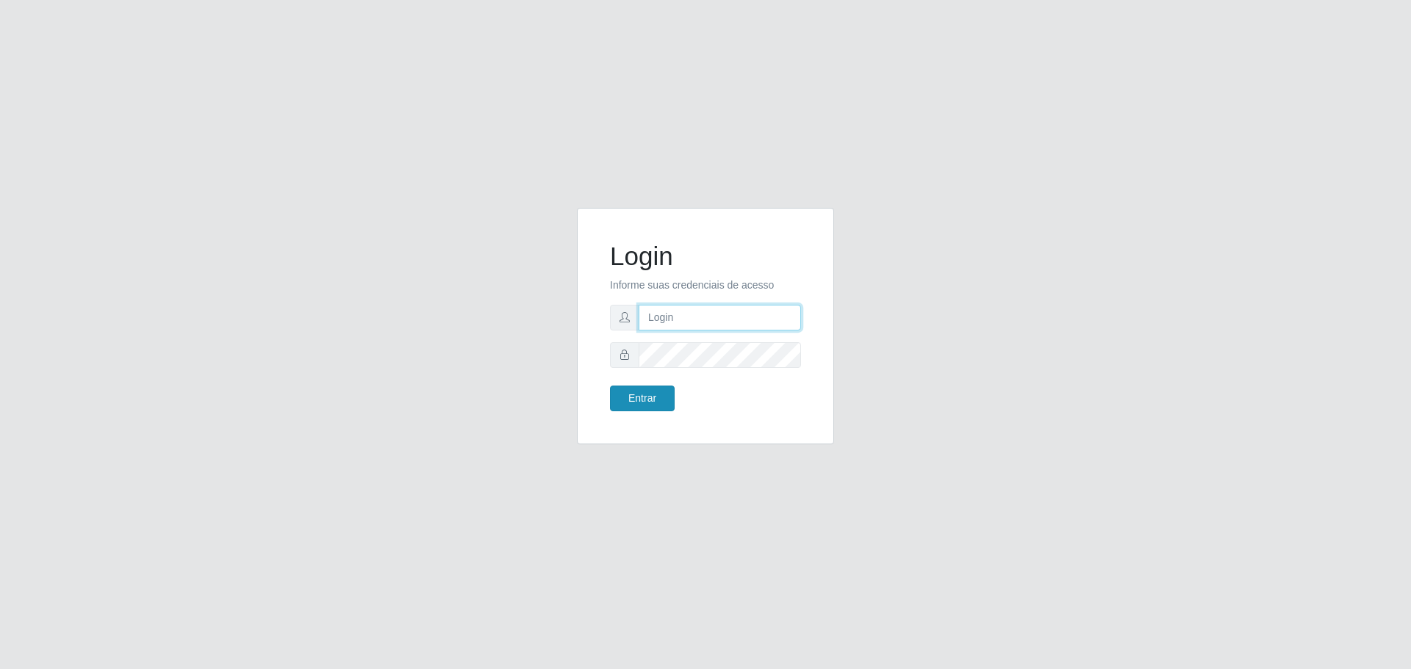
type input "[EMAIL_ADDRESS][DOMAIN_NAME]"
click at [628, 395] on button "Entrar" at bounding box center [642, 399] width 65 height 26
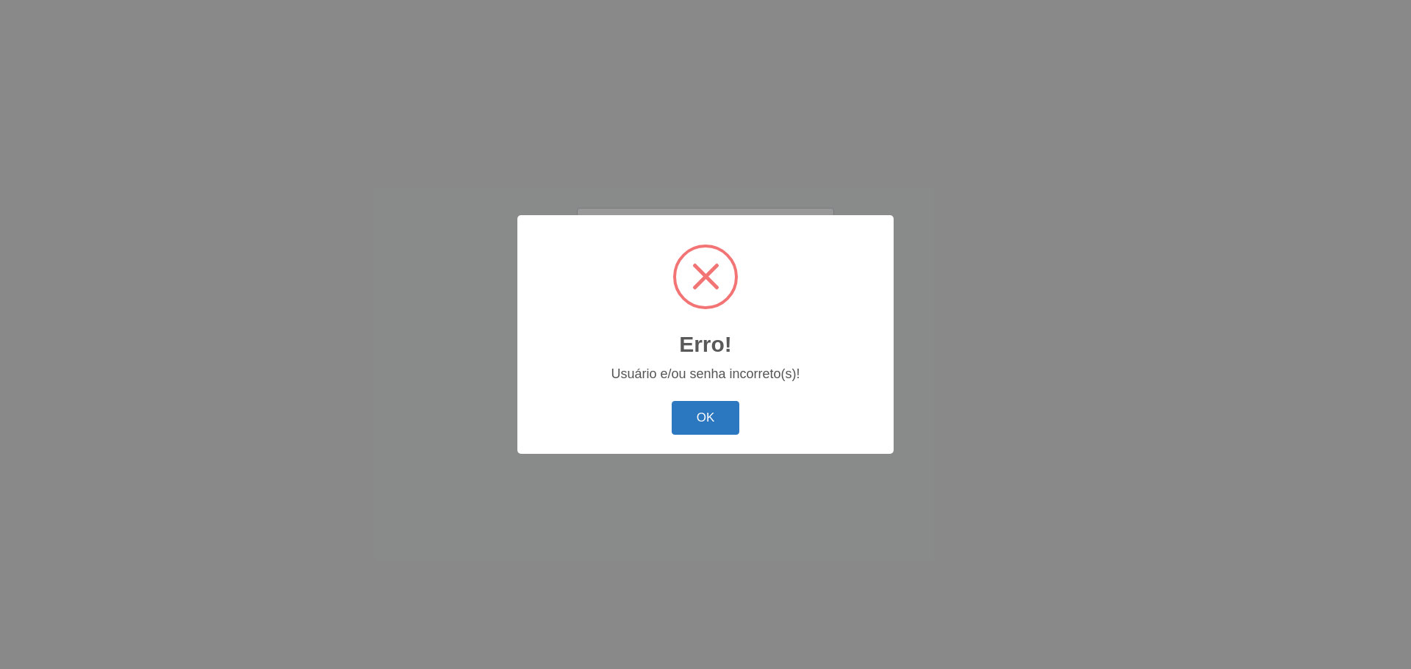
click at [709, 411] on button "OK" at bounding box center [705, 418] width 68 height 35
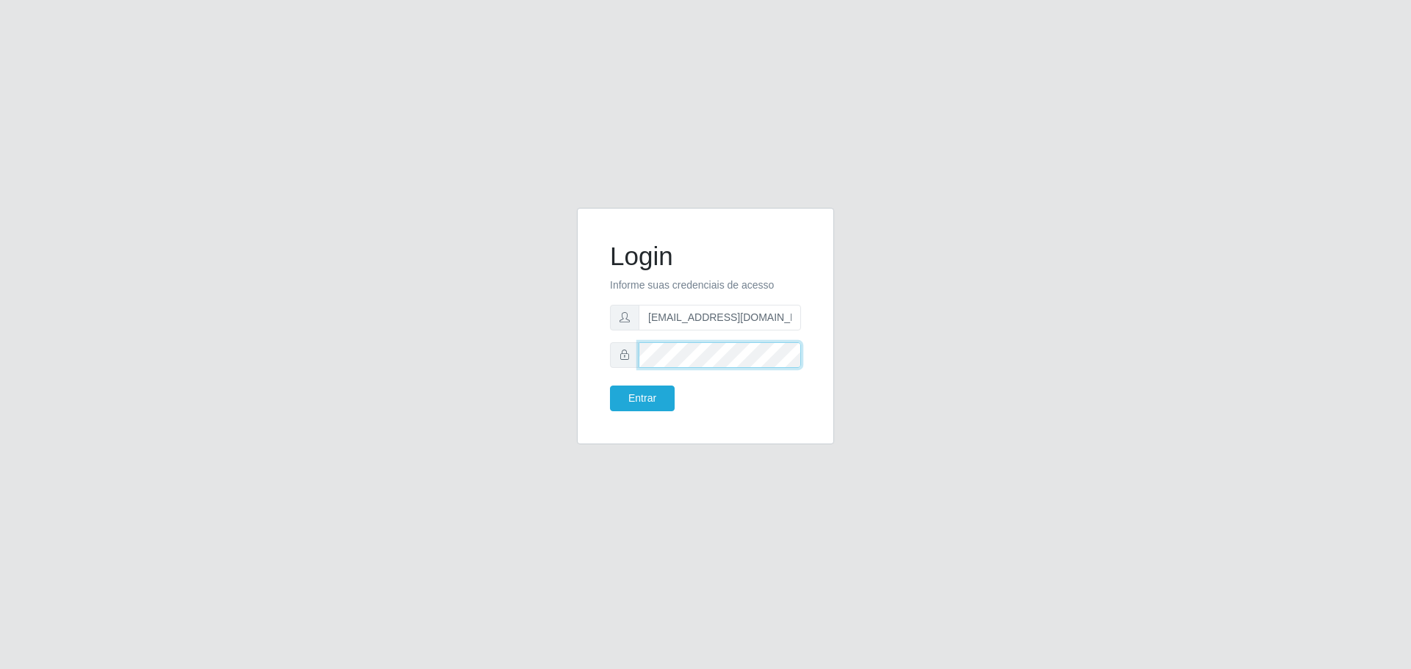
click at [610, 395] on form "Login Informe suas credenciais de acesso [EMAIL_ADDRESS][DOMAIN_NAME] Entrar" at bounding box center [705, 326] width 191 height 170
click at [624, 404] on button "Entrar" at bounding box center [642, 399] width 65 height 26
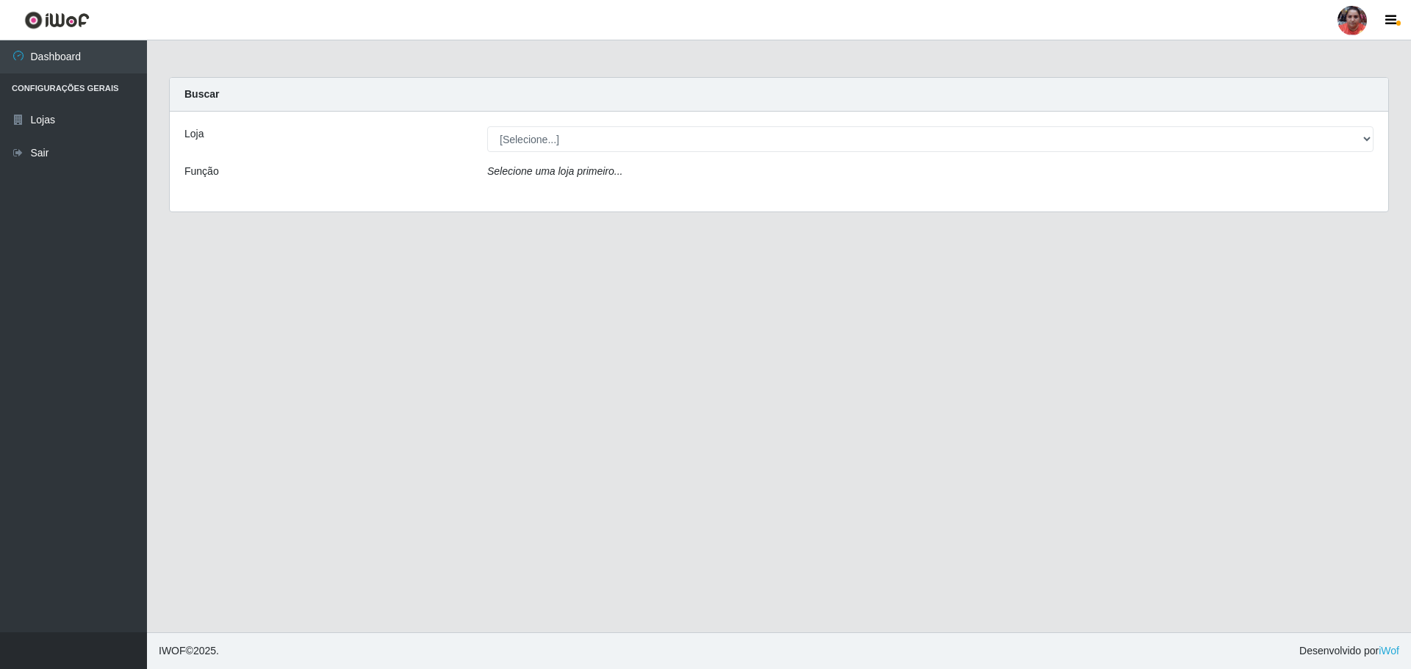
click at [1048, 159] on div "Loja [Selecione...] Mar Vermelho - Loja 05 Função Selecione uma loja primeiro..." at bounding box center [779, 162] width 1218 height 100
click at [886, 258] on main "Carregando... Buscar Loja [Selecione...] Mar Vermelho - Loja 05 Função Selecion…" at bounding box center [779, 336] width 1264 height 592
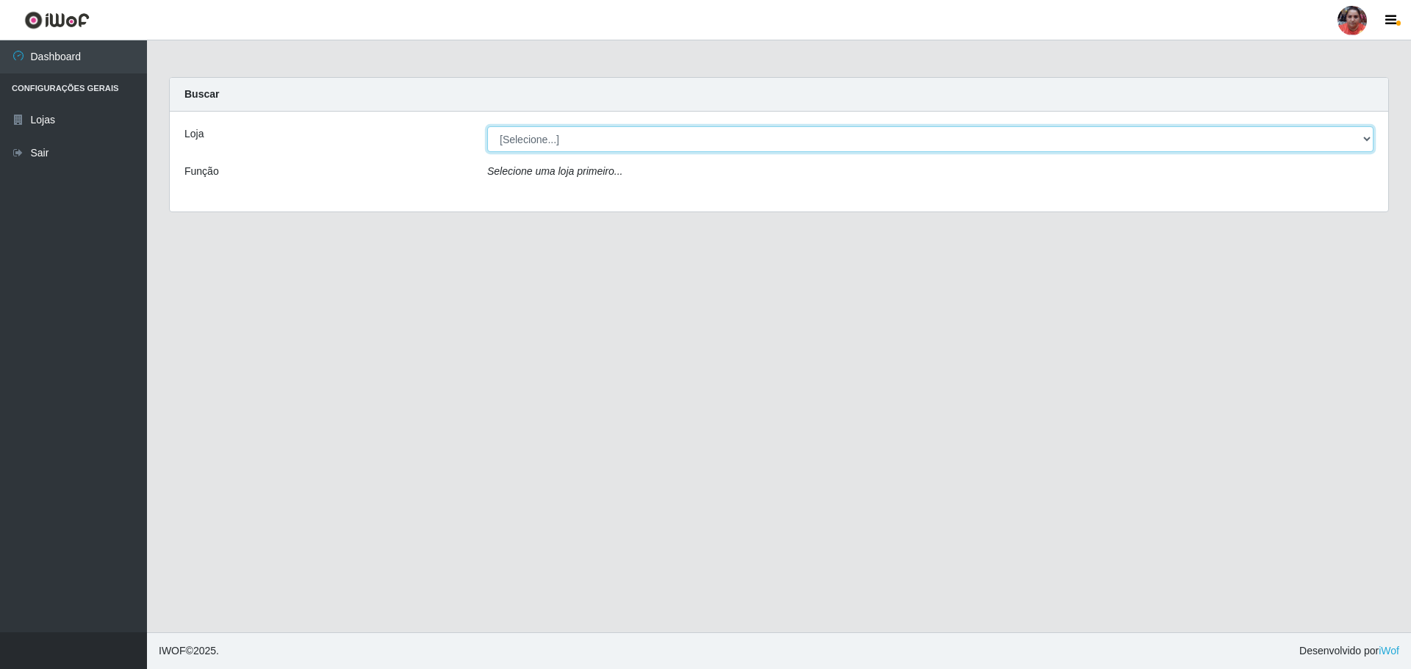
click at [1369, 135] on select "[Selecione...] Mar Vermelho - Loja 05" at bounding box center [930, 139] width 886 height 26
select select "252"
click at [487, 126] on select "[Selecione...] Mar Vermelho - Loja 05" at bounding box center [930, 139] width 886 height 26
